Goal: Task Accomplishment & Management: Complete application form

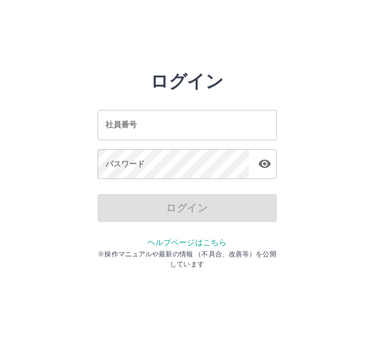
click at [198, 132] on input "社員番号" at bounding box center [186, 125] width 179 height 30
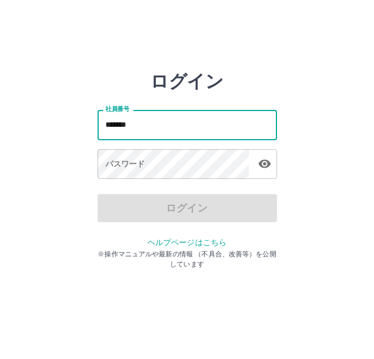
type input "*******"
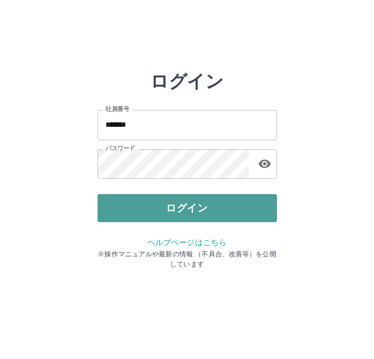
click at [178, 201] on button "ログイン" at bounding box center [186, 208] width 179 height 28
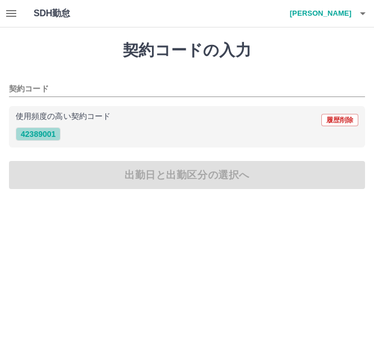
click at [41, 133] on button "42389001" at bounding box center [38, 133] width 45 height 13
type input "********"
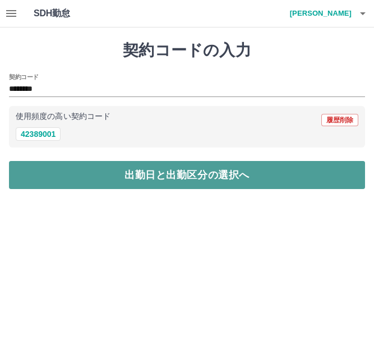
click at [52, 168] on button "出勤日と出勤区分の選択へ" at bounding box center [187, 175] width 356 height 28
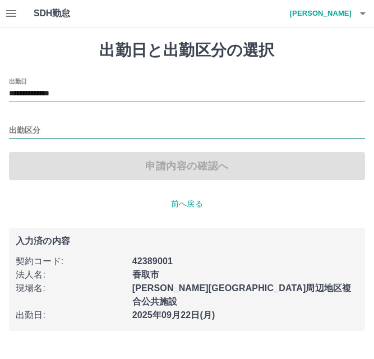
click at [34, 131] on input "出勤区分" at bounding box center [187, 131] width 356 height 14
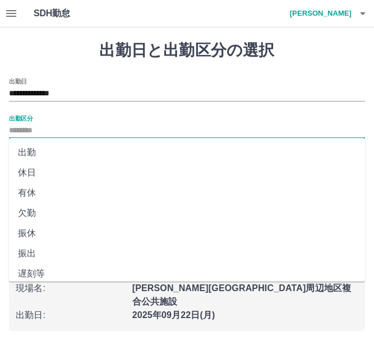
click at [34, 150] on li "出勤" at bounding box center [187, 152] width 356 height 20
type input "**"
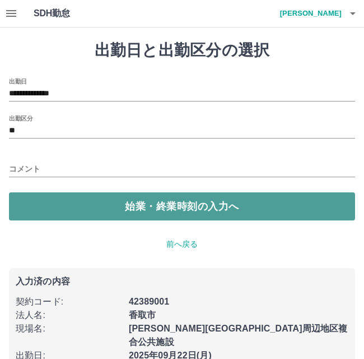
click at [56, 210] on button "始業・終業時刻の入力へ" at bounding box center [182, 206] width 346 height 28
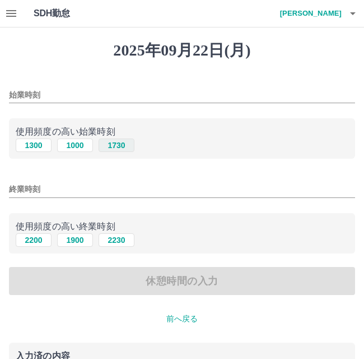
click at [120, 146] on button "1730" at bounding box center [117, 144] width 36 height 13
type input "****"
click at [117, 241] on button "2230" at bounding box center [117, 239] width 36 height 13
type input "****"
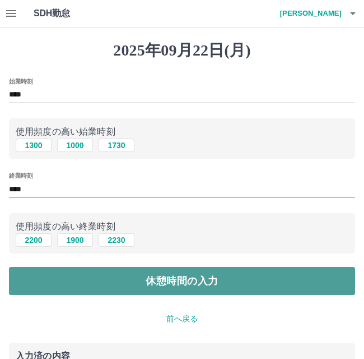
click at [124, 280] on button "休憩時間の入力" at bounding box center [182, 281] width 346 height 28
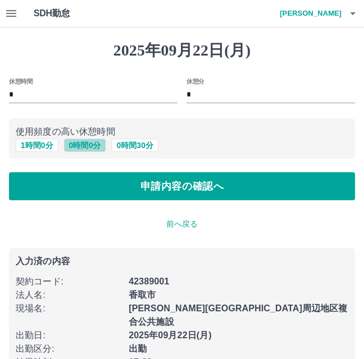
click at [97, 146] on button "0 時間 0 分" at bounding box center [85, 144] width 43 height 13
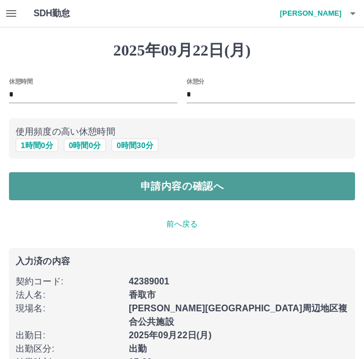
click at [105, 184] on button "申請内容の確認へ" at bounding box center [182, 186] width 346 height 28
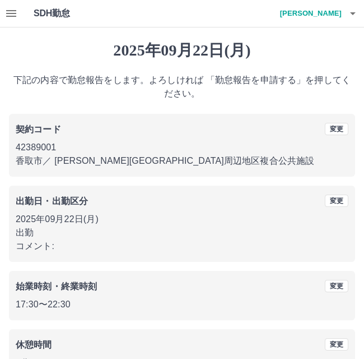
click at [242, 76] on p "下記の内容で勤怠報告をします。よろしければ 「勤怠報告を申請する」を押してください。" at bounding box center [182, 86] width 346 height 27
click at [239, 80] on p "下記の内容で勤怠報告をします。よろしければ 「勤怠報告を申請する」を押してください。" at bounding box center [182, 86] width 346 height 27
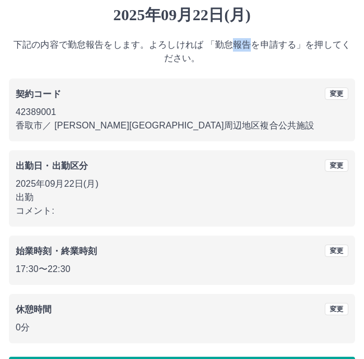
scroll to position [74, 0]
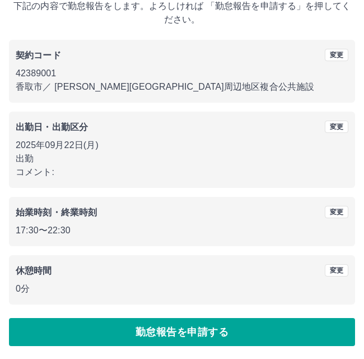
click at [163, 289] on p "0分" at bounding box center [182, 288] width 333 height 13
click at [164, 288] on p "0分" at bounding box center [182, 288] width 333 height 13
click at [170, 299] on div "休憩時間 変更 0分" at bounding box center [182, 279] width 346 height 49
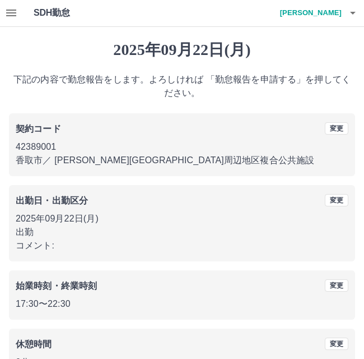
scroll to position [0, 0]
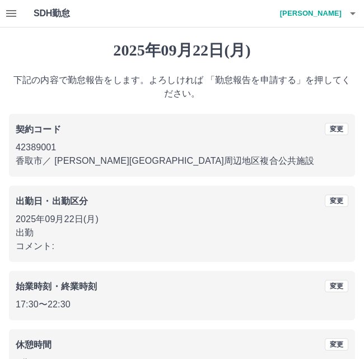
click at [217, 81] on p "下記の内容で勤怠報告をします。よろしければ 「勤怠報告を申請する」を押してください。" at bounding box center [182, 86] width 346 height 27
click at [217, 82] on p "下記の内容で勤怠報告をします。よろしければ 「勤怠報告を申請する」を押してください。" at bounding box center [182, 86] width 346 height 27
click at [240, 82] on p "下記の内容で勤怠報告をします。よろしければ 「勤怠報告を申請する」を押してください。" at bounding box center [182, 86] width 346 height 27
click at [311, 80] on p "下記の内容で勤怠報告をします。よろしければ 「勤怠報告を申請する」を押してください。" at bounding box center [182, 86] width 346 height 27
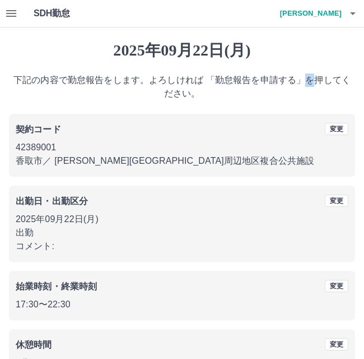
click at [312, 80] on p "下記の内容で勤怠報告をします。よろしければ 「勤怠報告を申請する」を押してください。" at bounding box center [182, 86] width 346 height 27
click at [124, 81] on p "下記の内容で勤怠報告をします。よろしければ 「勤怠報告を申請する」を押してください。" at bounding box center [182, 86] width 346 height 27
click at [69, 15] on h1 "SDH勤怠" at bounding box center [70, 13] width 73 height 27
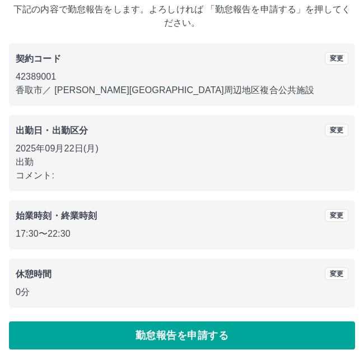
scroll to position [74, 0]
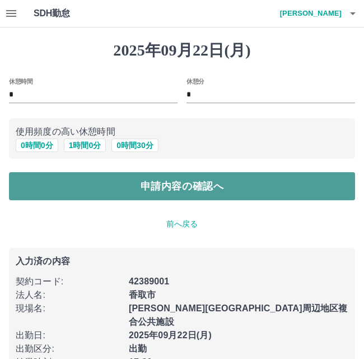
click at [100, 188] on button "申請内容の確認へ" at bounding box center [182, 186] width 346 height 28
click at [131, 189] on button "申請内容の確認へ" at bounding box center [182, 186] width 346 height 28
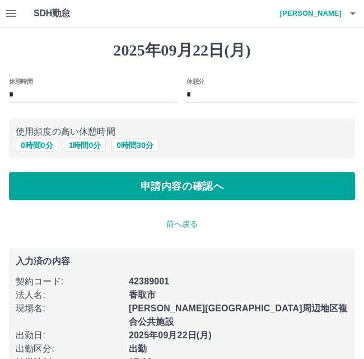
click at [184, 226] on p "前へ戻る" at bounding box center [182, 224] width 346 height 12
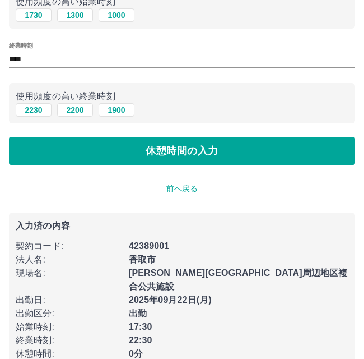
scroll to position [141, 0]
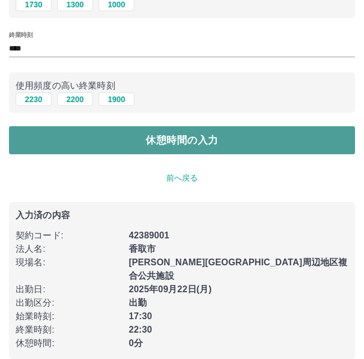
click at [175, 134] on button "休憩時間の入力" at bounding box center [182, 140] width 346 height 28
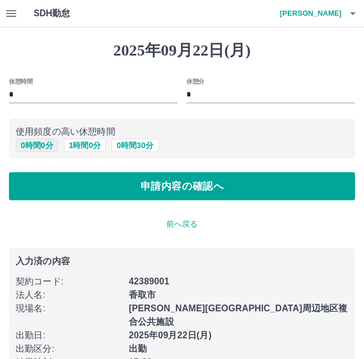
click at [48, 143] on button "0 時間 0 分" at bounding box center [37, 144] width 43 height 13
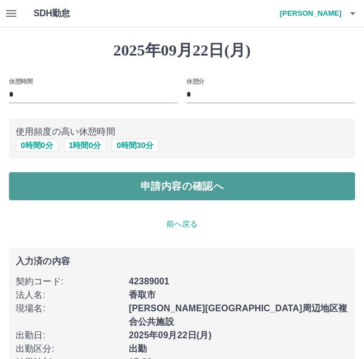
click at [105, 184] on button "申請内容の確認へ" at bounding box center [182, 186] width 346 height 28
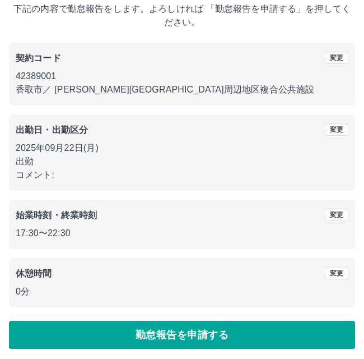
scroll to position [74, 0]
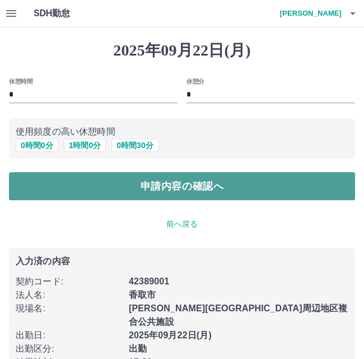
click at [176, 187] on button "申請内容の確認へ" at bounding box center [182, 186] width 346 height 28
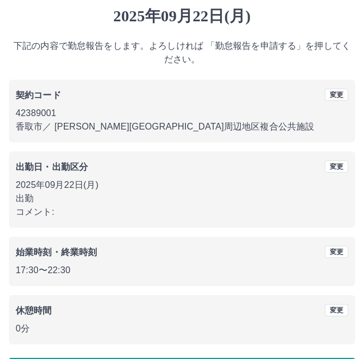
scroll to position [74, 0]
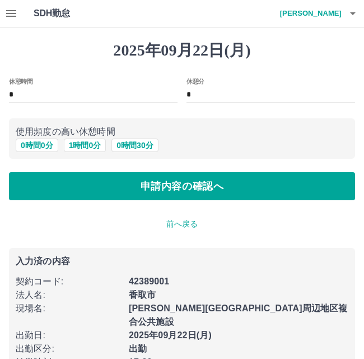
click at [187, 227] on p "前へ戻る" at bounding box center [182, 224] width 346 height 12
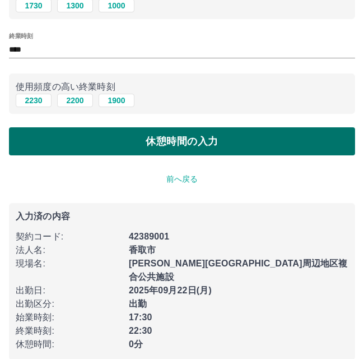
scroll to position [141, 0]
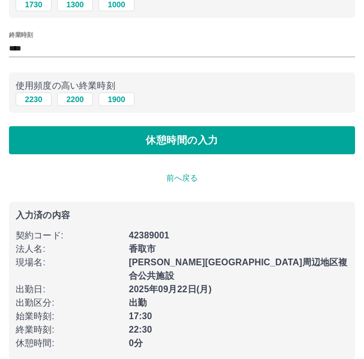
click at [185, 180] on p "前へ戻る" at bounding box center [182, 178] width 346 height 12
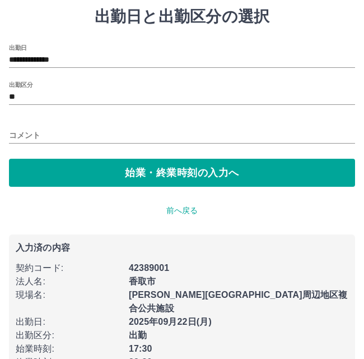
scroll to position [66, 0]
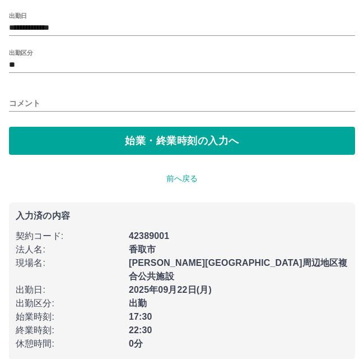
click at [183, 179] on p "前へ戻る" at bounding box center [182, 179] width 346 height 12
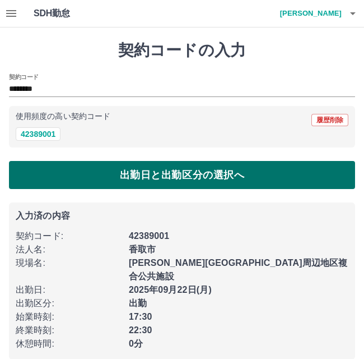
scroll to position [1, 0]
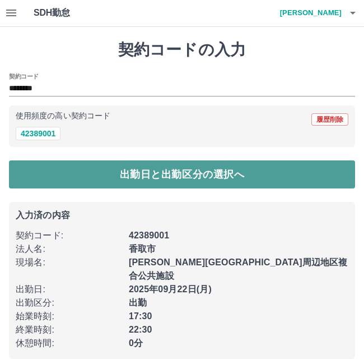
click at [160, 176] on button "出勤日と出勤区分の選択へ" at bounding box center [182, 174] width 346 height 28
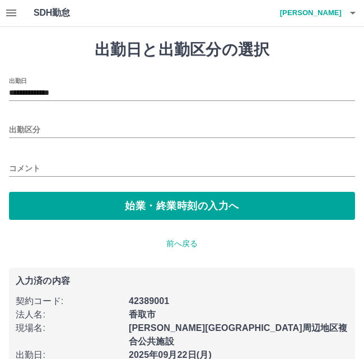
type input "**"
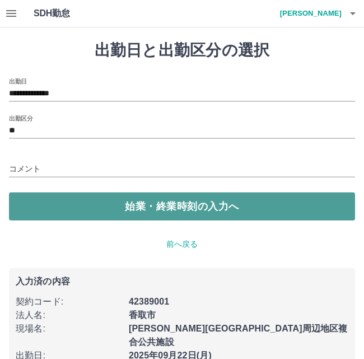
click at [66, 202] on button "始業・終業時刻の入力へ" at bounding box center [182, 206] width 346 height 28
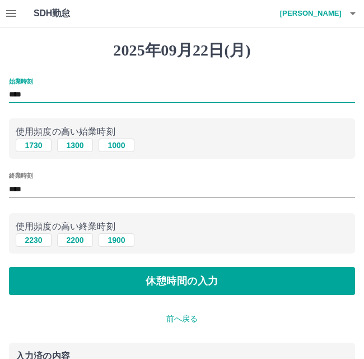
click at [23, 93] on input "****" at bounding box center [182, 95] width 346 height 16
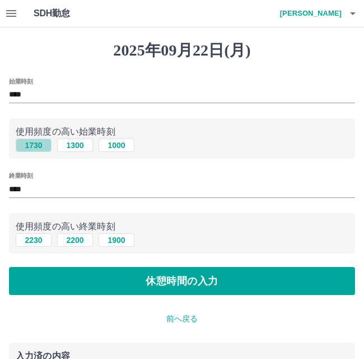
click at [45, 142] on button "1730" at bounding box center [34, 144] width 36 height 13
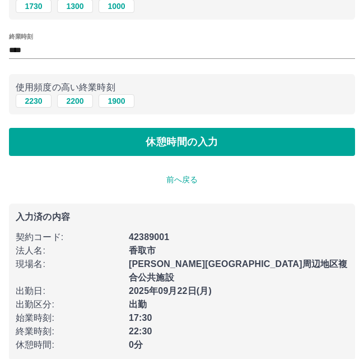
scroll to position [141, 0]
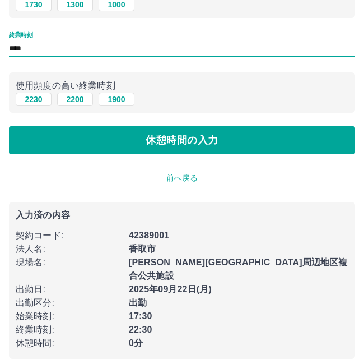
click at [27, 49] on input "****" at bounding box center [182, 48] width 346 height 16
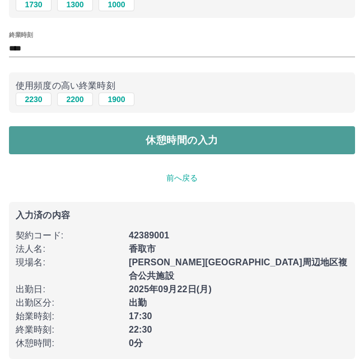
click at [64, 141] on button "休憩時間の入力" at bounding box center [182, 140] width 346 height 28
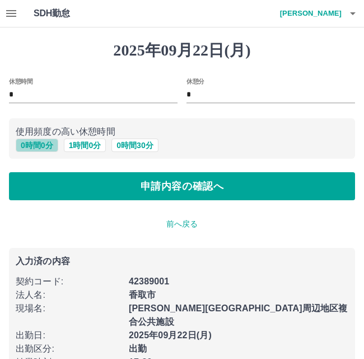
click at [44, 148] on button "0 時間 0 分" at bounding box center [37, 144] width 43 height 13
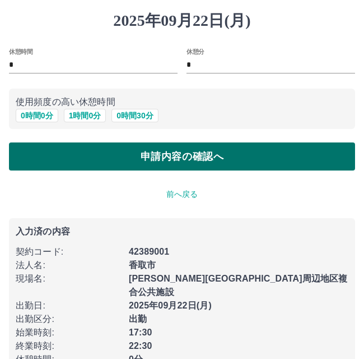
scroll to position [46, 0]
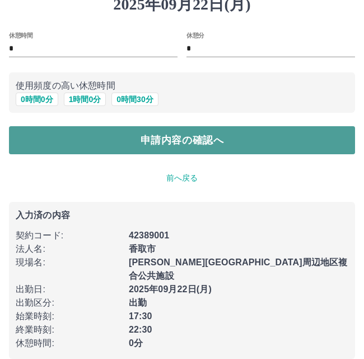
click at [120, 142] on button "申請内容の確認へ" at bounding box center [182, 140] width 346 height 28
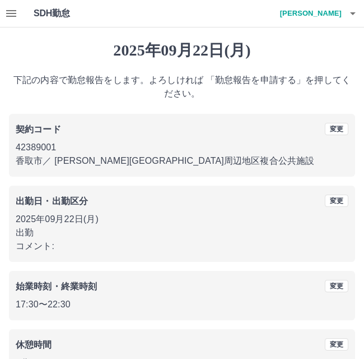
click at [57, 80] on p "下記の内容で勤怠報告をします。よろしければ 「勤怠報告を申請する」を押してください。" at bounding box center [182, 86] width 346 height 27
click at [15, 10] on icon "button" at bounding box center [11, 13] width 10 height 7
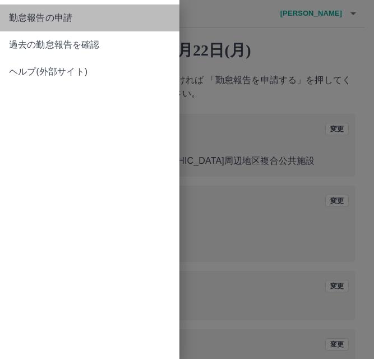
click at [46, 17] on span "勤怠報告の申請" at bounding box center [89, 17] width 161 height 13
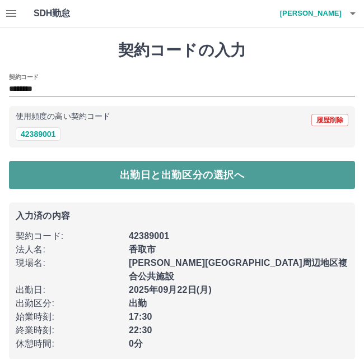
click at [166, 177] on button "出勤日と出勤区分の選択へ" at bounding box center [182, 175] width 346 height 28
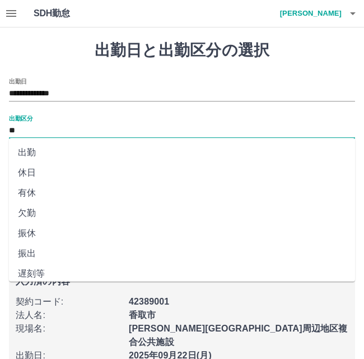
click at [16, 129] on input "**" at bounding box center [182, 131] width 346 height 14
click at [35, 171] on li "休日" at bounding box center [182, 172] width 346 height 20
type input "**"
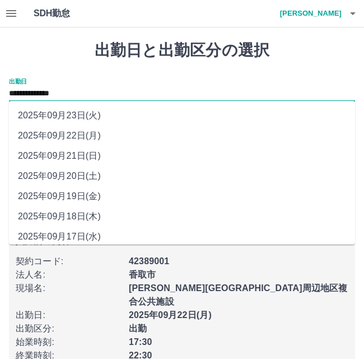
click at [50, 90] on input "**********" at bounding box center [182, 94] width 346 height 14
click at [71, 116] on li "2025年09月23日(火)" at bounding box center [182, 115] width 346 height 20
type input "**********"
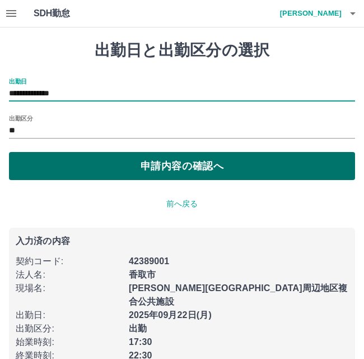
click at [66, 163] on button "申請内容の確認へ" at bounding box center [182, 166] width 346 height 28
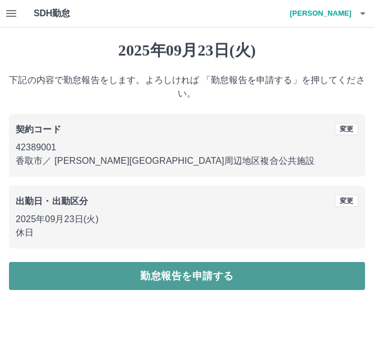
click at [157, 278] on button "勤怠報告を申請する" at bounding box center [187, 276] width 356 height 28
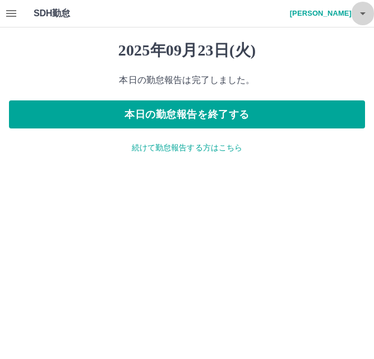
click at [365, 11] on icon "button" at bounding box center [362, 13] width 13 height 13
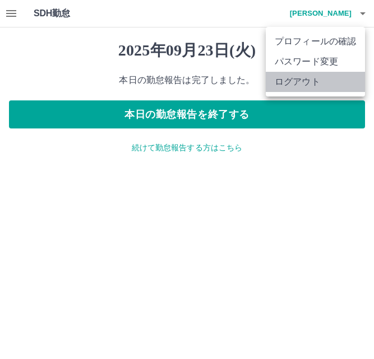
click at [328, 79] on li "ログアウト" at bounding box center [315, 82] width 99 height 20
